Goal: Transaction & Acquisition: Purchase product/service

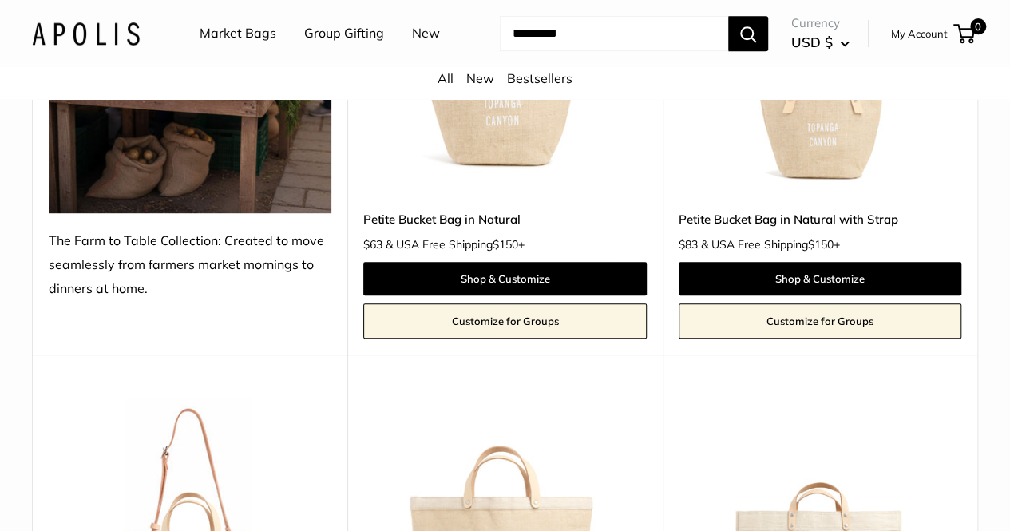
scroll to position [160, 0]
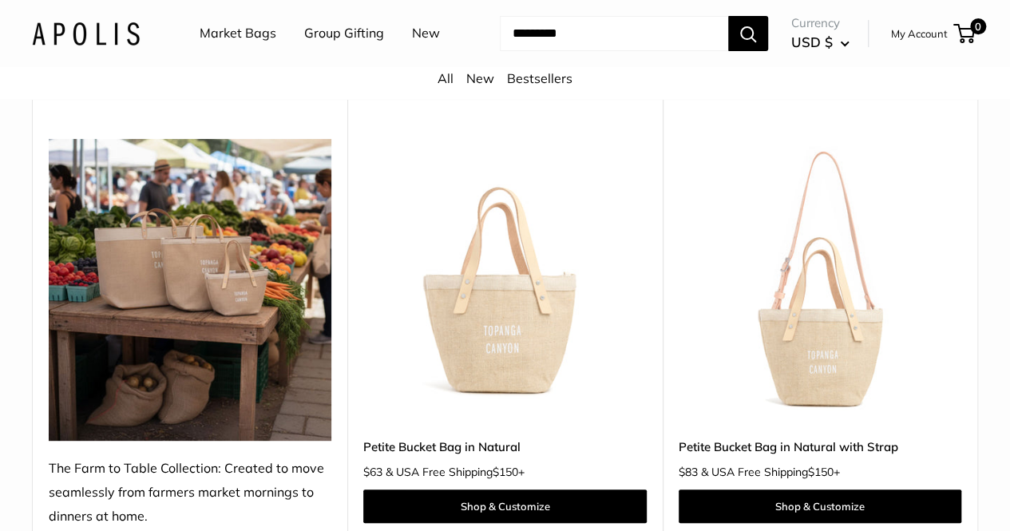
click at [243, 38] on link "Market Bags" at bounding box center [238, 34] width 77 height 24
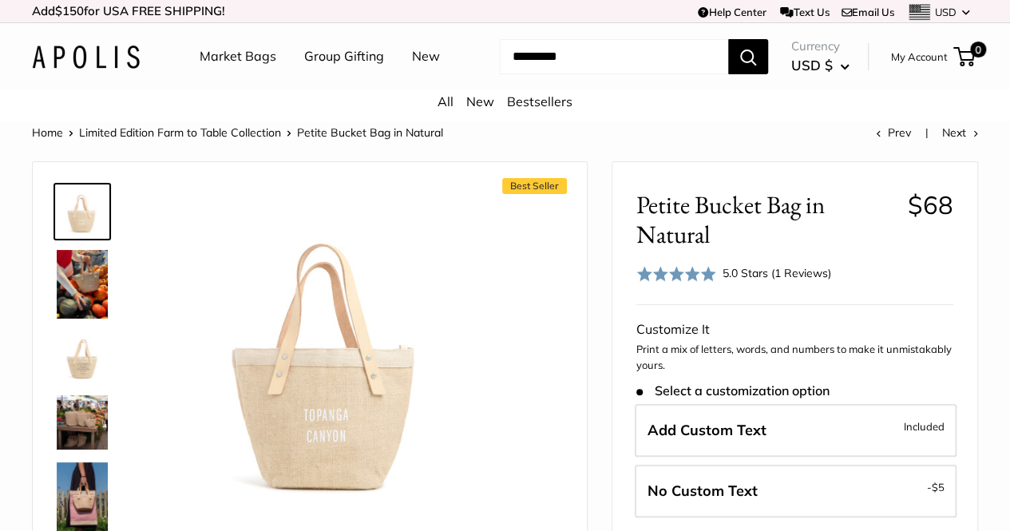
click at [77, 380] on img at bounding box center [82, 356] width 51 height 51
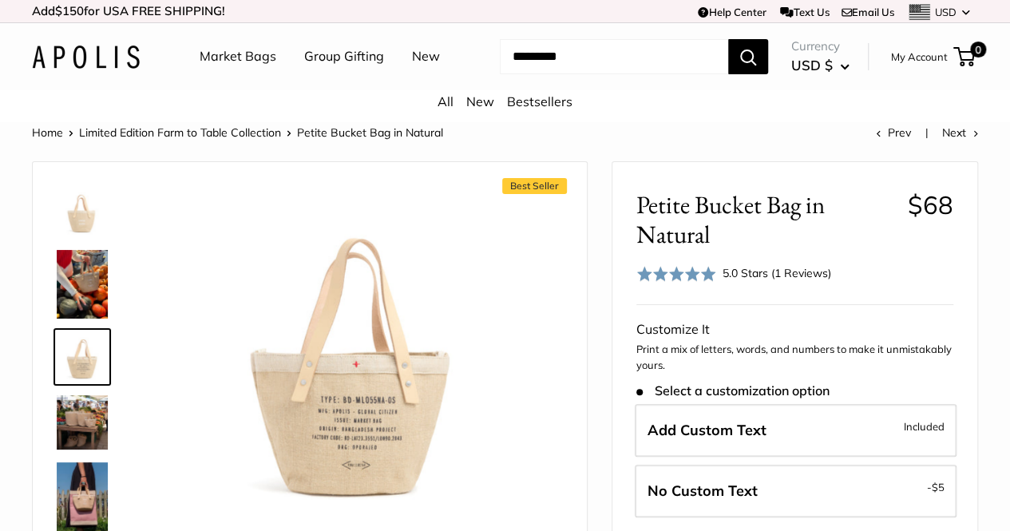
click at [89, 435] on img at bounding box center [82, 422] width 51 height 54
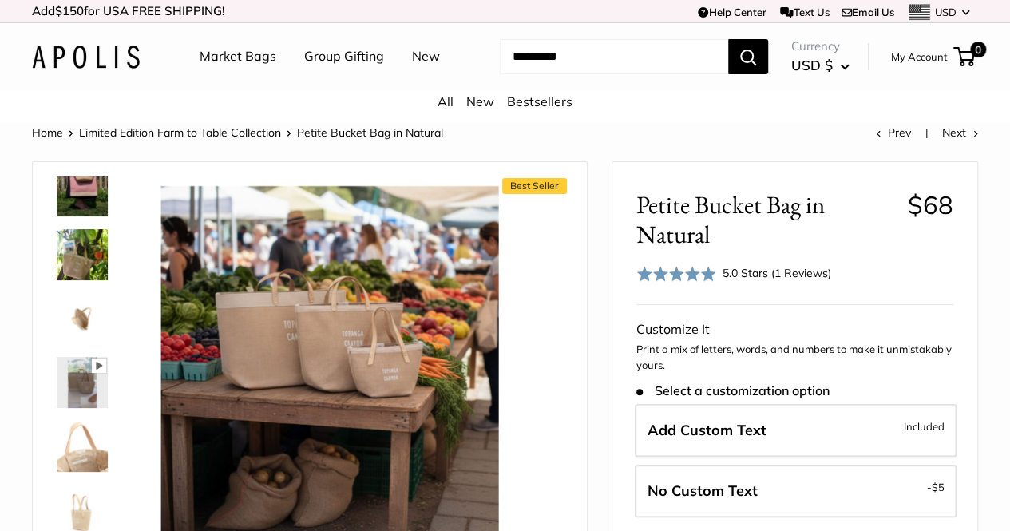
scroll to position [473, 0]
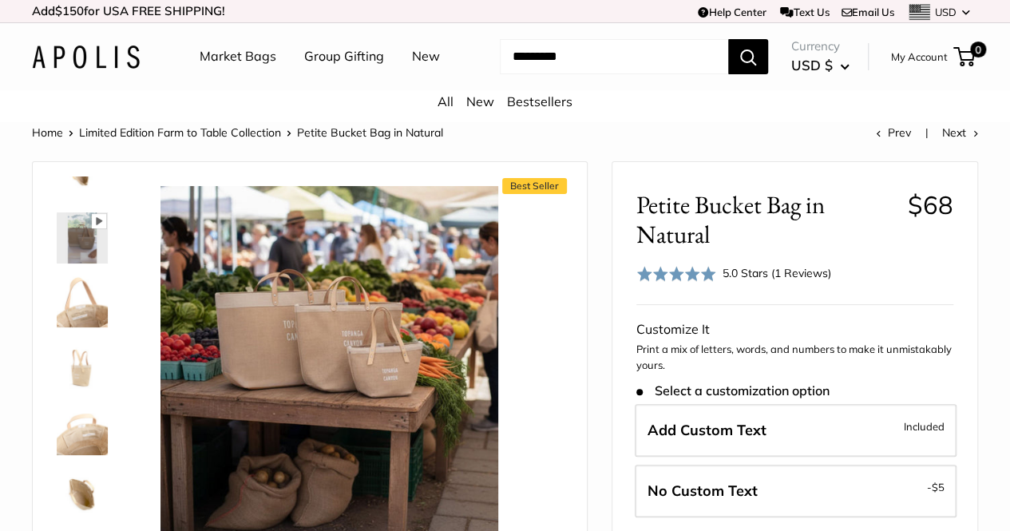
click at [94, 314] on img at bounding box center [82, 301] width 51 height 51
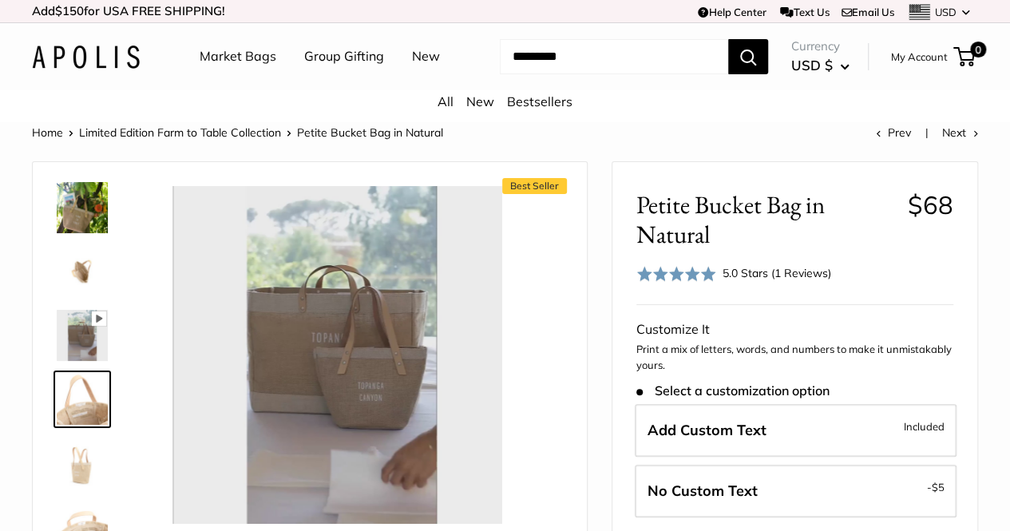
scroll to position [358, 0]
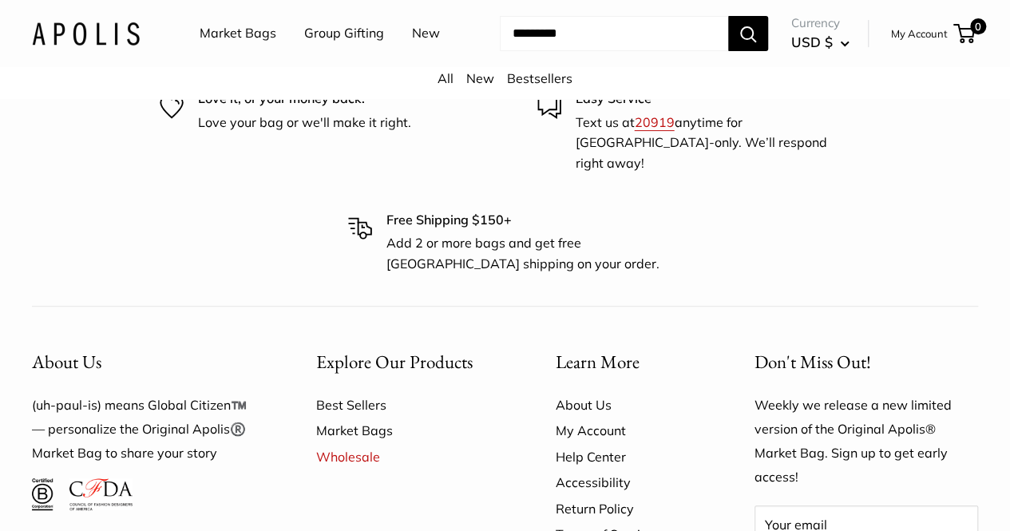
scroll to position [9379, 0]
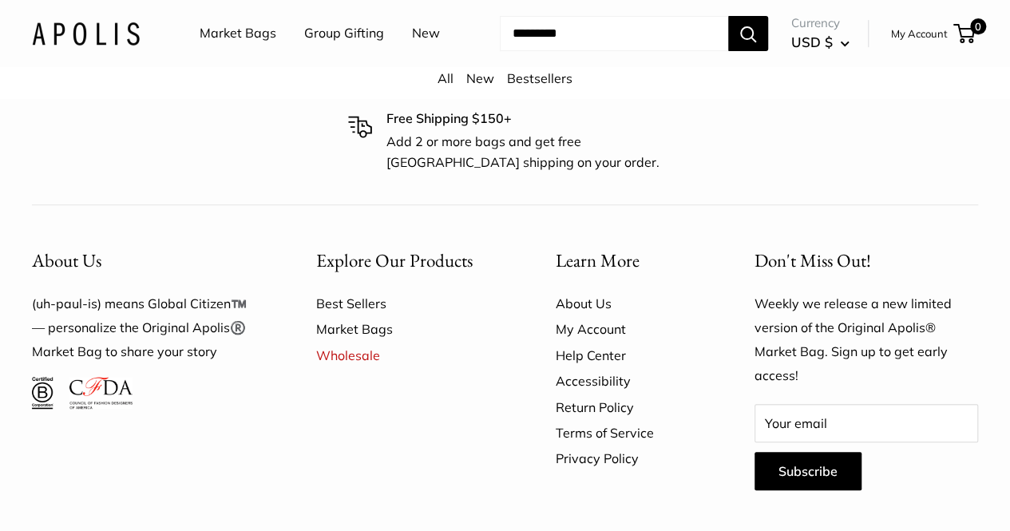
click at [728, 51] on button "Search" at bounding box center [748, 33] width 40 height 35
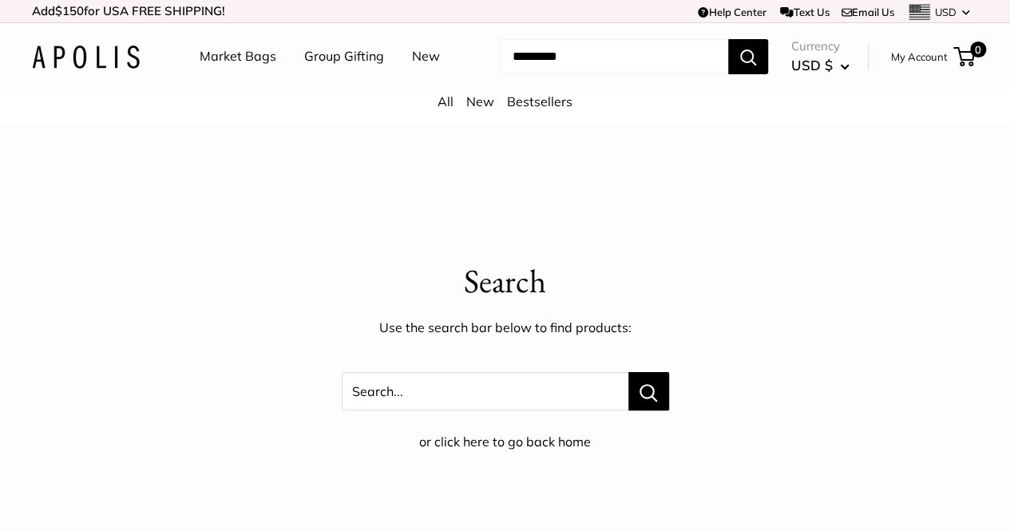
click at [601, 74] on input "Search..." at bounding box center [614, 56] width 228 height 35
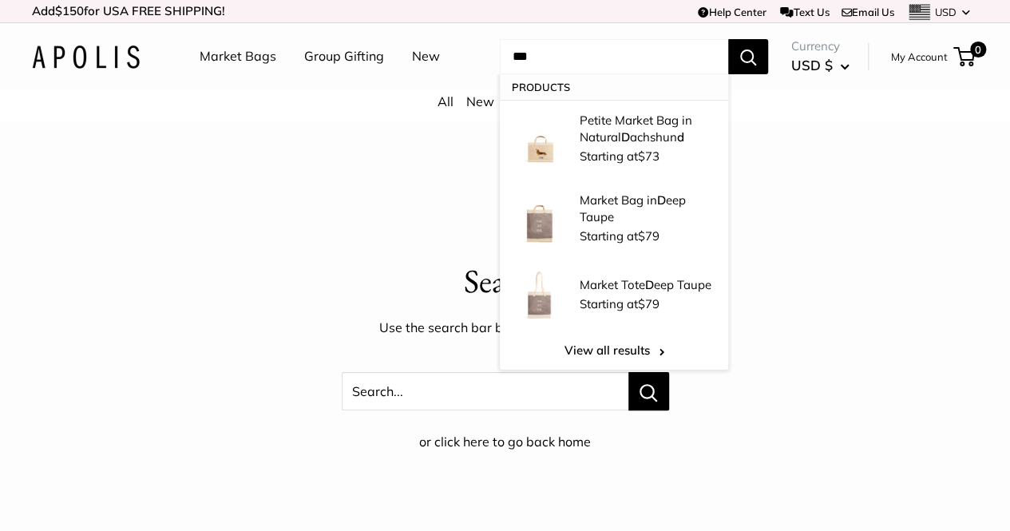
type input "***"
click at [728, 39] on button "Search" at bounding box center [748, 56] width 40 height 35
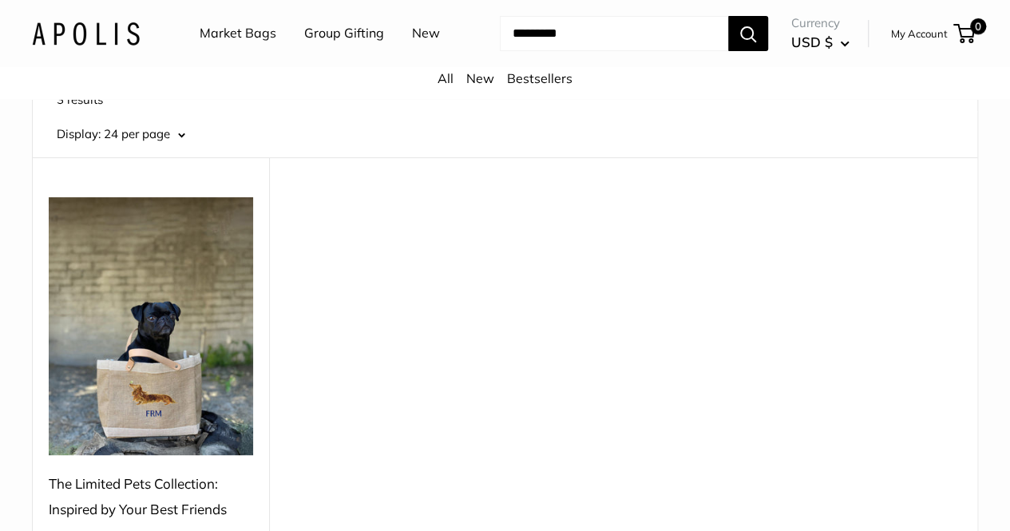
scroll to position [319, 0]
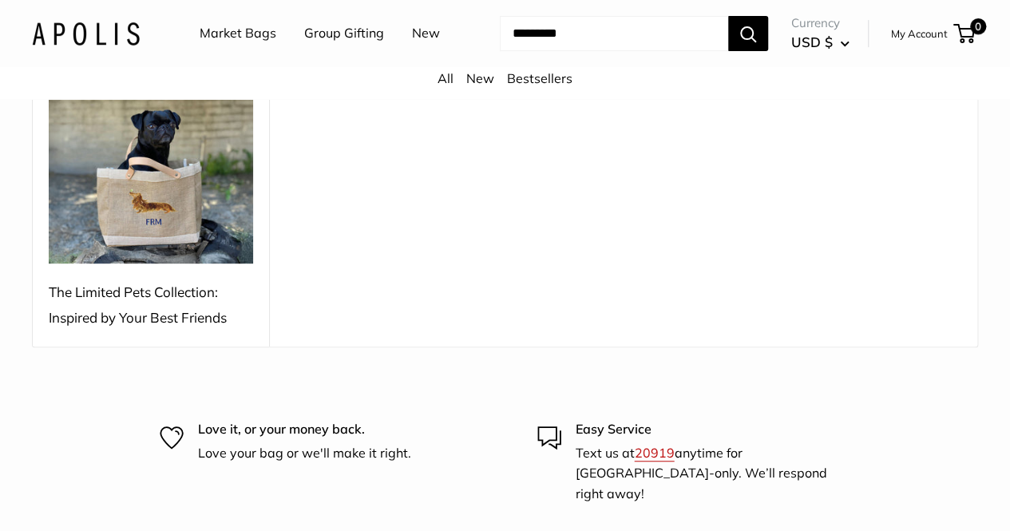
click at [144, 180] on img at bounding box center [151, 135] width 204 height 258
click at [153, 204] on img at bounding box center [151, 135] width 204 height 258
click at [141, 296] on div "The Limited Pets Collection: Inspired by Your Best Friends" at bounding box center [151, 304] width 204 height 51
click at [150, 281] on div "The Limited Pets Collection: Inspired by Your Best Friends" at bounding box center [151, 304] width 204 height 51
click at [148, 203] on img at bounding box center [151, 135] width 204 height 258
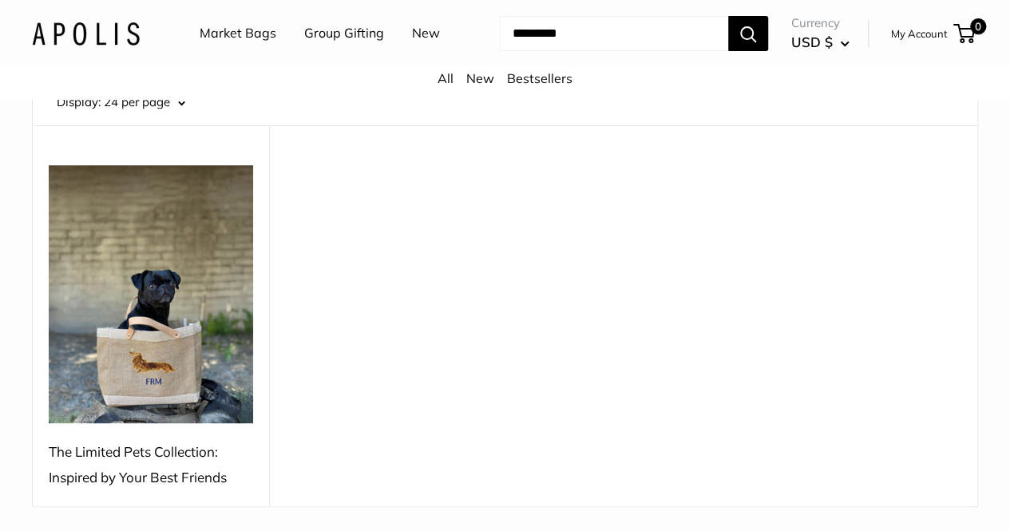
click at [152, 179] on img at bounding box center [151, 294] width 204 height 258
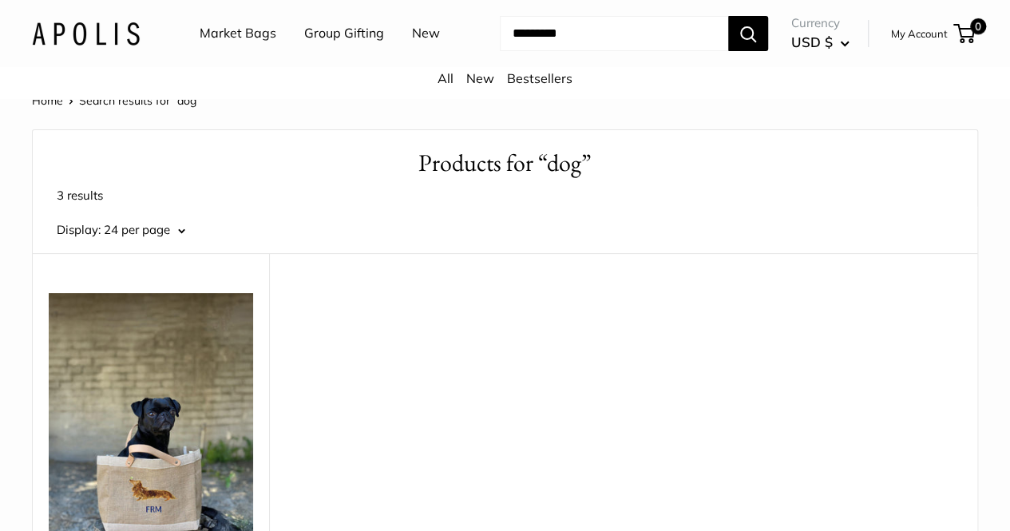
scroll to position [0, 0]
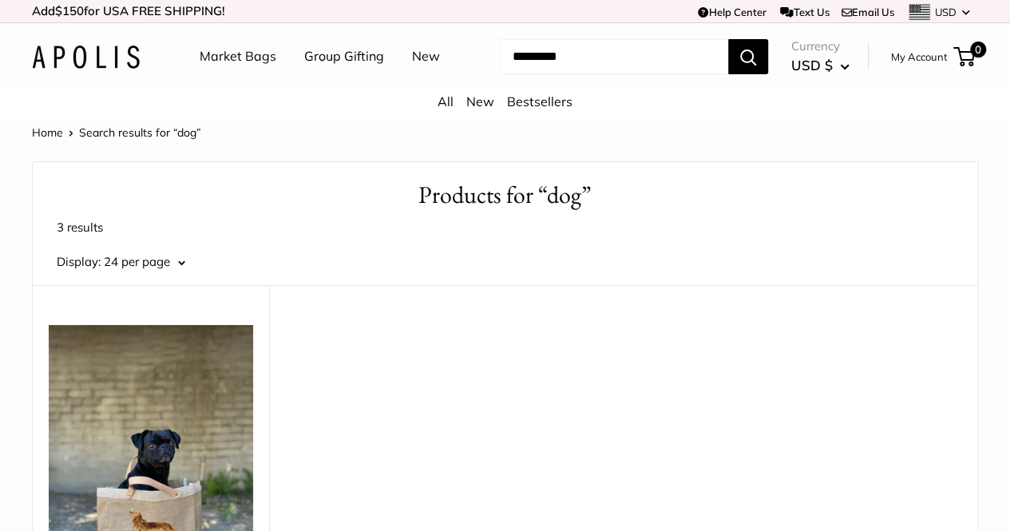
click at [145, 389] on img at bounding box center [151, 454] width 204 height 258
click at [144, 385] on img at bounding box center [151, 454] width 204 height 258
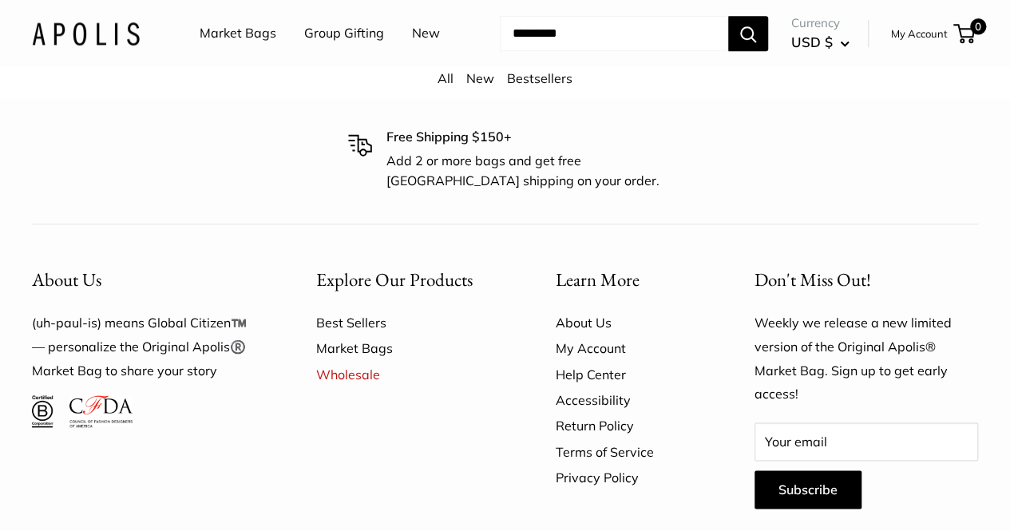
scroll to position [772, 0]
